Goal: Information Seeking & Learning: Learn about a topic

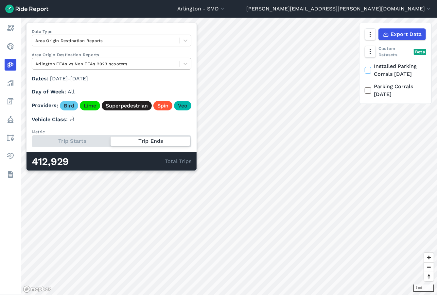
click at [103, 66] on div at bounding box center [105, 64] width 141 height 8
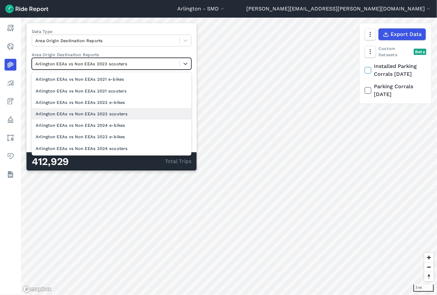
click at [110, 115] on div "Arlington EEAs vs Non EEAs 2022 scooters" at bounding box center [112, 113] width 160 height 11
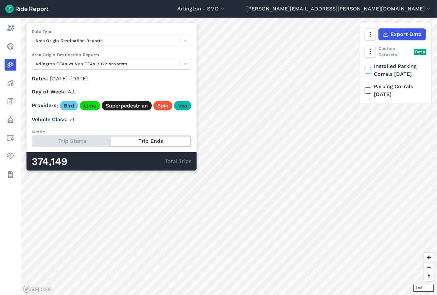
click at [89, 140] on div "Trip Starts Trip Ends" at bounding box center [112, 141] width 160 height 12
click at [32, 140] on input "Metric Trip Starts Trip Ends" at bounding box center [32, 137] width 0 height 4
click at [145, 142] on div "Trip Starts Trip Ends" at bounding box center [112, 141] width 160 height 12
click at [32, 140] on input "Metric Trip Starts Trip Ends" at bounding box center [32, 137] width 0 height 4
click at [73, 143] on div "Trip Starts Trip Ends" at bounding box center [112, 141] width 160 height 12
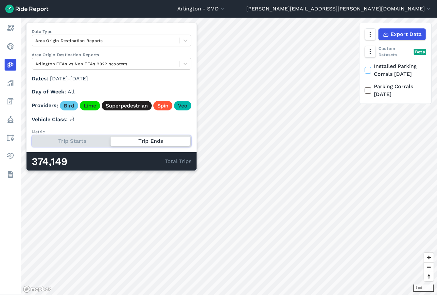
click at [32, 140] on input "Metric Trip Starts Trip Ends" at bounding box center [32, 137] width 0 height 4
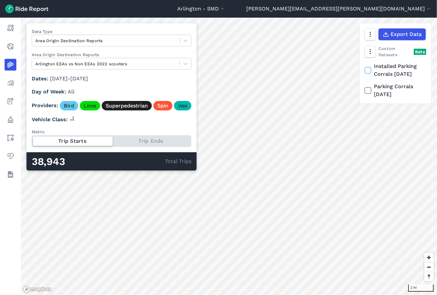
click at [125, 139] on div "Trip Starts Trip Ends" at bounding box center [112, 141] width 160 height 12
click at [32, 139] on input "Metric Trip Starts Trip Ends" at bounding box center [32, 137] width 0 height 4
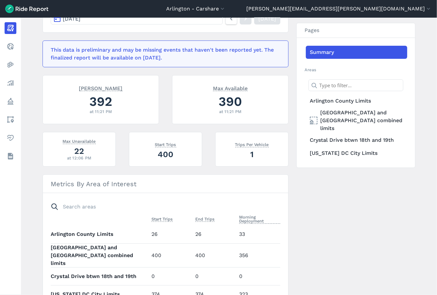
scroll to position [123, 0]
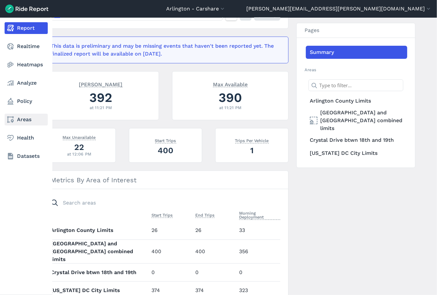
click at [27, 118] on link "Areas" at bounding box center [26, 120] width 43 height 12
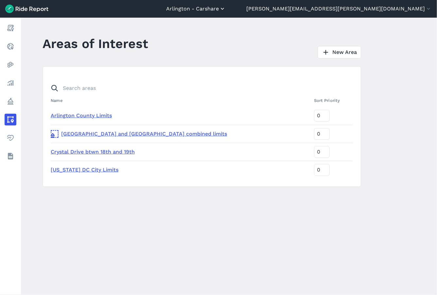
click at [226, 9] on button "Arlington - Carshare" at bounding box center [196, 9] width 60 height 8
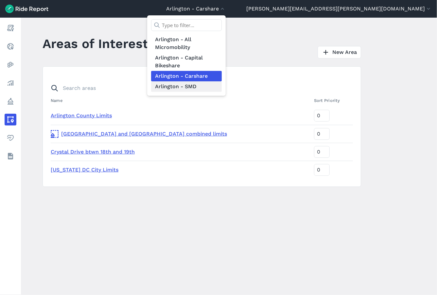
click at [222, 88] on link "Arlington - SMD" at bounding box center [186, 86] width 71 height 10
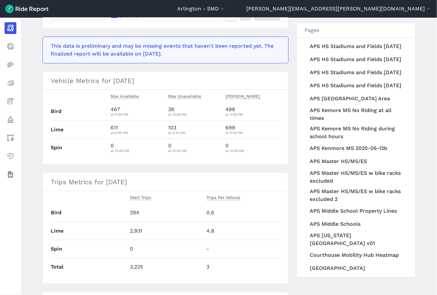
scroll to position [695, 0]
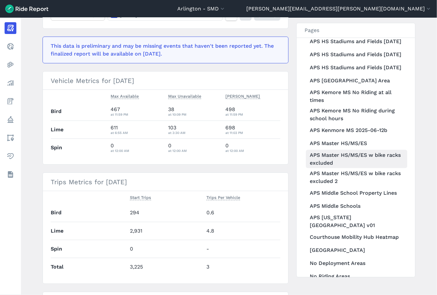
click at [336, 158] on link "APS Master HS/MS/ES w bike racks excluded" at bounding box center [356, 159] width 101 height 18
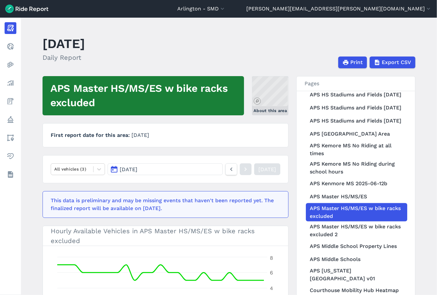
click at [264, 91] on link "About this area" at bounding box center [270, 95] width 37 height 39
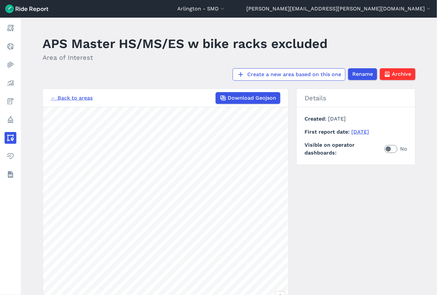
click at [150, 100] on section "← Back to areas Download Geojson 500 ft" at bounding box center [166, 212] width 246 height 246
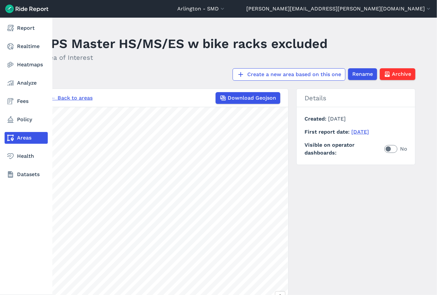
click at [19, 139] on link "Areas" at bounding box center [26, 138] width 43 height 12
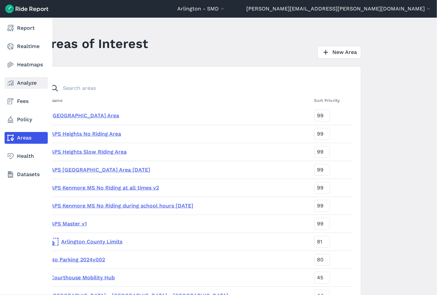
click at [19, 86] on link "Analyze" at bounding box center [26, 83] width 43 height 12
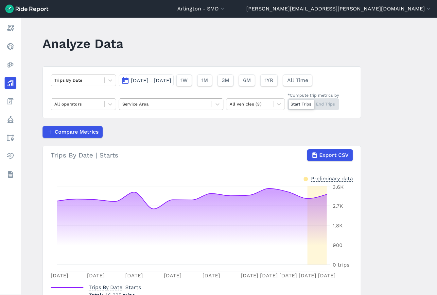
click at [168, 107] on div at bounding box center [165, 104] width 86 height 8
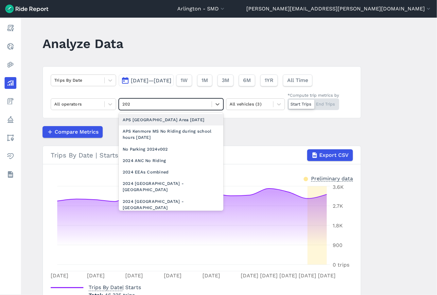
type input "2024"
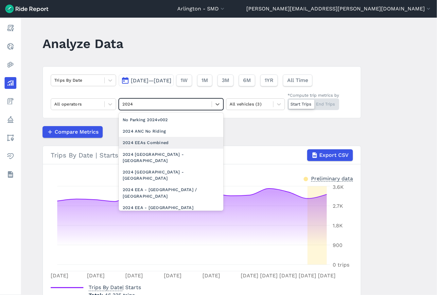
click at [160, 146] on div "2024 EEAs Combined" at bounding box center [171, 142] width 105 height 11
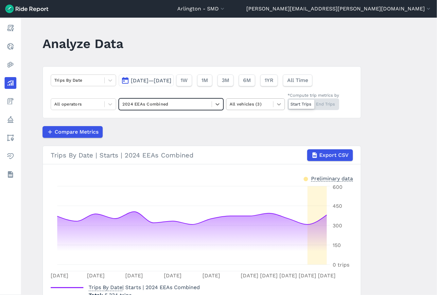
click at [279, 104] on icon at bounding box center [279, 104] width 7 height 7
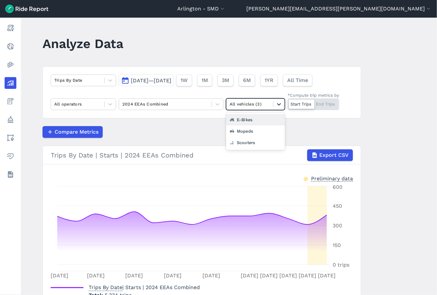
click at [279, 104] on icon at bounding box center [279, 104] width 7 height 7
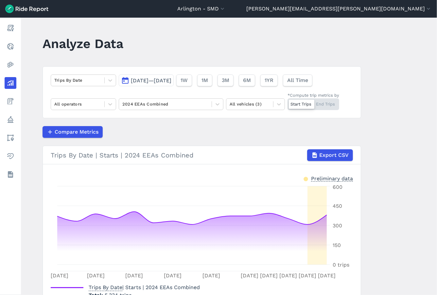
click at [171, 81] on span "Sep 22, 2025—Oct 6, 2025" at bounding box center [151, 80] width 41 height 6
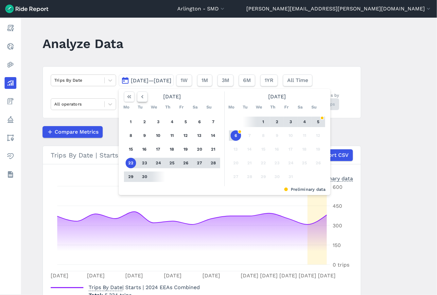
click at [141, 101] on button "button" at bounding box center [142, 97] width 10 height 10
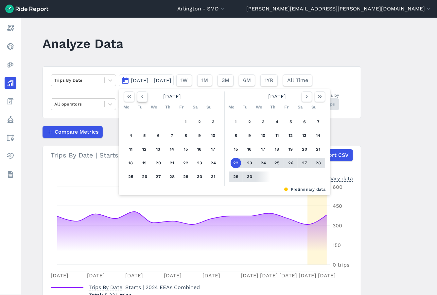
click at [141, 101] on button "button" at bounding box center [142, 97] width 10 height 10
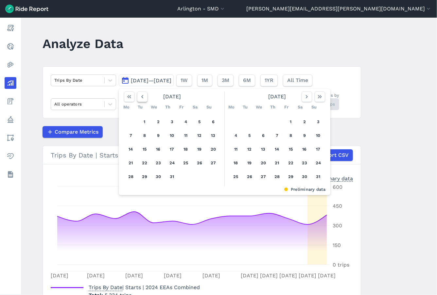
click at [141, 101] on button "button" at bounding box center [142, 97] width 10 height 10
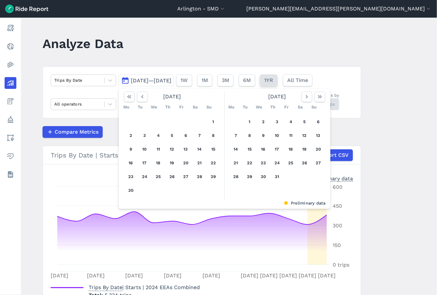
click at [273, 82] on span "1YR" at bounding box center [268, 81] width 9 height 8
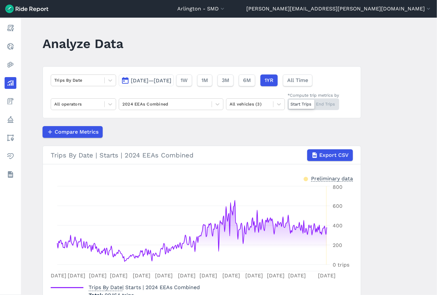
click at [148, 82] on span "Oct 7, 2024—Oct 6, 2025" at bounding box center [151, 80] width 41 height 6
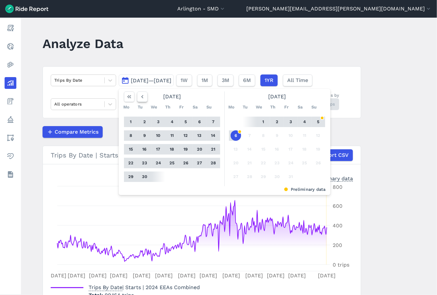
click at [141, 96] on icon "button" at bounding box center [142, 97] width 7 height 7
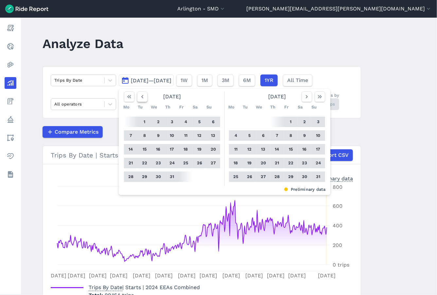
click at [141, 96] on icon "button" at bounding box center [142, 97] width 7 height 7
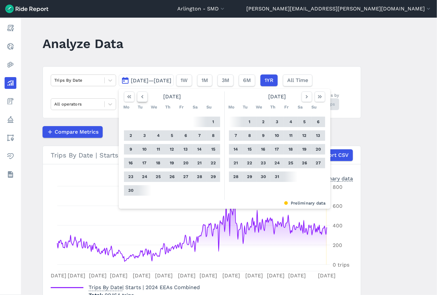
click at [141, 96] on icon "button" at bounding box center [142, 97] width 7 height 7
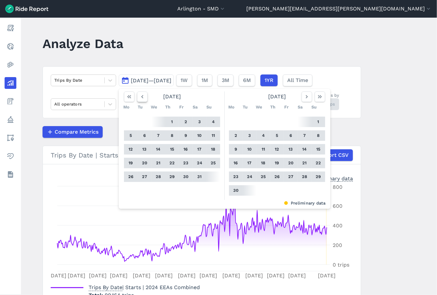
click at [141, 96] on icon "button" at bounding box center [142, 97] width 7 height 7
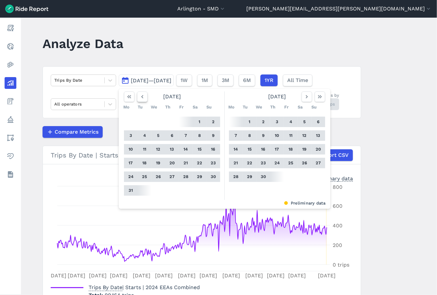
click at [141, 96] on icon "button" at bounding box center [142, 97] width 7 height 7
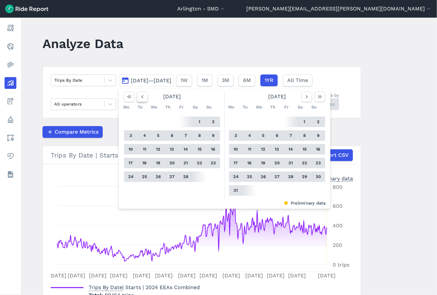
click at [141, 96] on icon "button" at bounding box center [142, 97] width 7 height 7
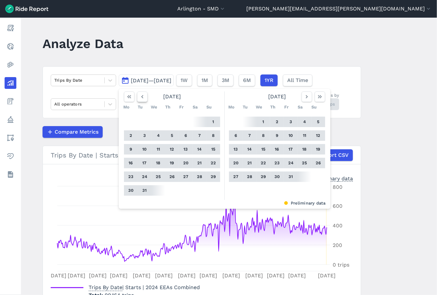
click at [141, 96] on icon "button" at bounding box center [142, 97] width 7 height 7
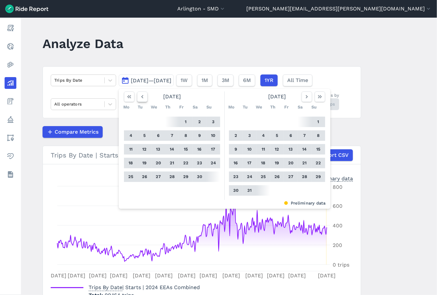
click at [141, 96] on icon "button" at bounding box center [142, 97] width 7 height 7
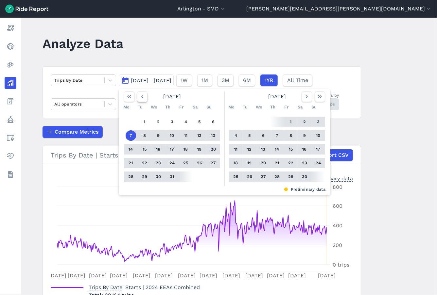
click at [141, 96] on icon "button" at bounding box center [142, 97] width 7 height 7
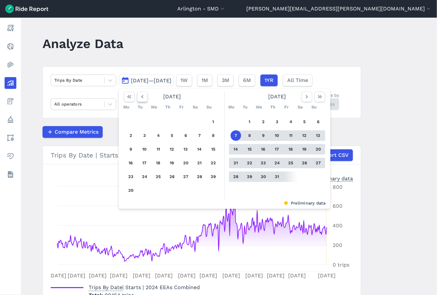
click at [141, 96] on icon "button" at bounding box center [142, 97] width 7 height 7
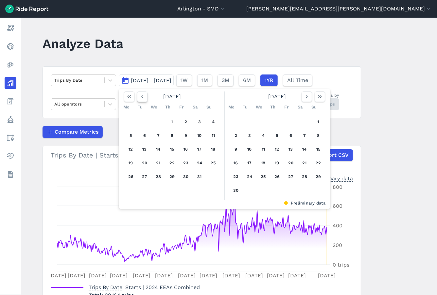
click at [141, 96] on icon "button" at bounding box center [142, 97] width 7 height 7
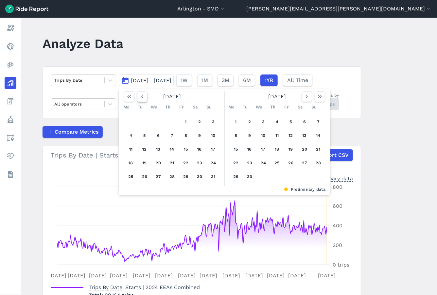
click at [141, 96] on icon "button" at bounding box center [142, 97] width 7 height 7
click at [131, 124] on button "1" at bounding box center [131, 122] width 10 height 10
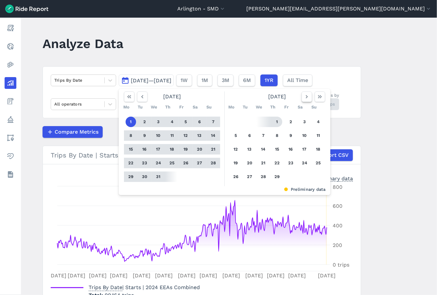
click at [303, 97] on icon "button" at bounding box center [306, 97] width 7 height 7
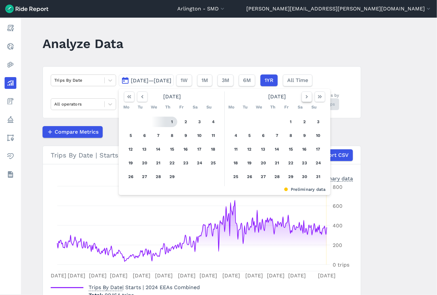
click at [304, 97] on icon "button" at bounding box center [306, 97] width 7 height 7
click at [305, 97] on icon "button" at bounding box center [306, 97] width 7 height 7
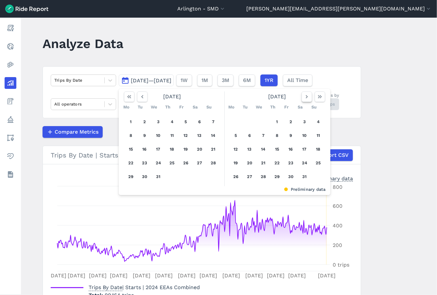
click at [305, 97] on icon "button" at bounding box center [306, 97] width 7 height 7
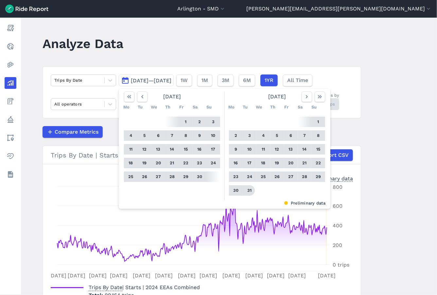
click at [247, 192] on button "31" at bounding box center [249, 190] width 10 height 10
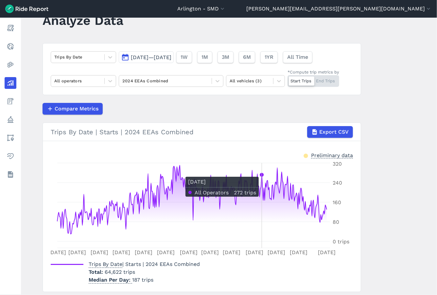
scroll to position [44, 0]
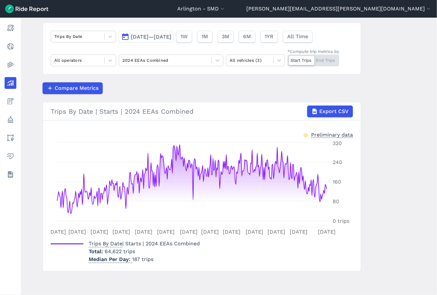
click at [372, 240] on main "Analyze Data Trips By Date Jan 1, 2024—Dec 31, 2024 1W 1M 3M 6M 1YR All Time Al…" at bounding box center [229, 157] width 416 height 278
click at [323, 60] on div "Start Trips End Trips" at bounding box center [313, 61] width 52 height 12
click at [287, 59] on input "*Compute trip metrics by Start Trips End Trips" at bounding box center [287, 57] width 0 height 4
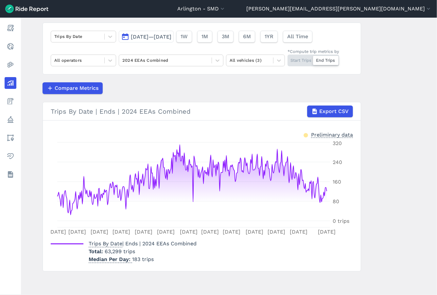
click at [360, 245] on section "Trips By Date | Ends | 2024 EEAs Combined Export CSV Preliminary data Jan 1 Jan…" at bounding box center [202, 187] width 318 height 170
click at [396, 193] on main "Analyze Data Trips By Date Jan 1, 2024—Dec 31, 2024 1W 1M 3M 6M 1YR All Time Al…" at bounding box center [229, 157] width 416 height 278
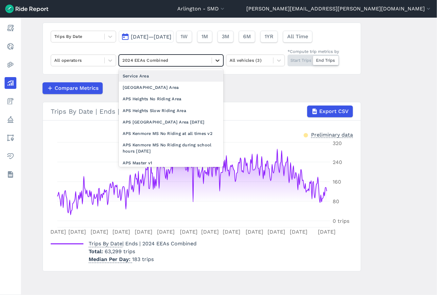
click at [214, 61] on icon at bounding box center [217, 60] width 7 height 7
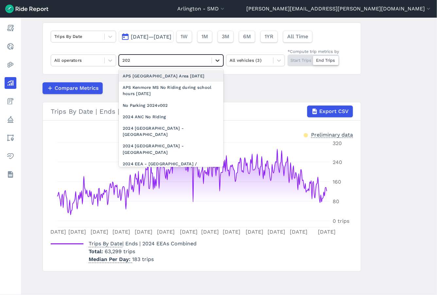
type input "2024"
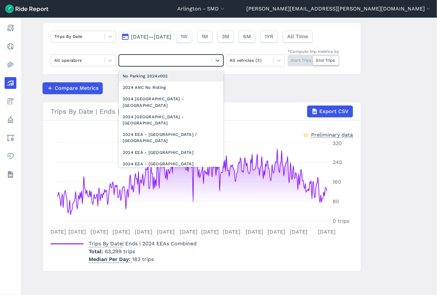
click at [149, 60] on div at bounding box center [165, 61] width 86 height 8
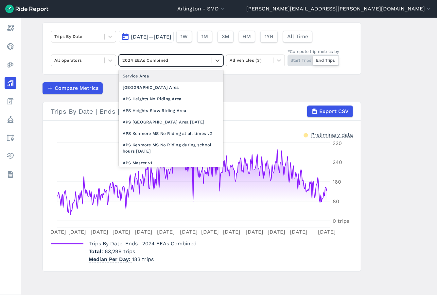
click at [148, 59] on div at bounding box center [165, 61] width 86 height 8
click at [180, 58] on div at bounding box center [165, 61] width 86 height 8
click at [191, 60] on div at bounding box center [165, 61] width 86 height 8
type input "non"
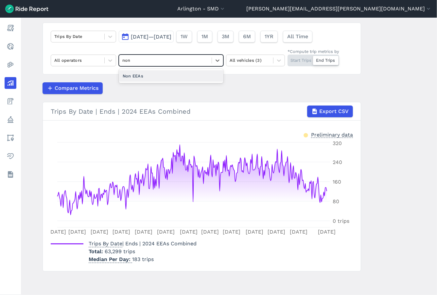
click at [170, 75] on div "Non EEAs" at bounding box center [171, 75] width 105 height 11
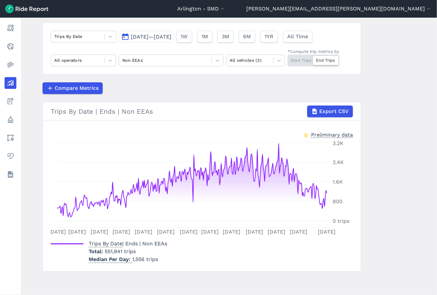
click at [395, 189] on main "Analyze Data Trips By Date Jan 1, 2024—Dec 31, 2024 1W 1M 3M 6M 1YR All Time Al…" at bounding box center [229, 157] width 416 height 278
click at [300, 60] on div "Start Trips End Trips" at bounding box center [313, 61] width 52 height 12
click at [287, 59] on input "*Compute trip metrics by Start Trips End Trips" at bounding box center [287, 57] width 0 height 4
